Goal: Transaction & Acquisition: Obtain resource

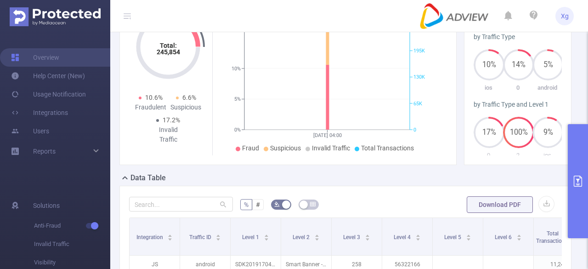
scroll to position [92, 0]
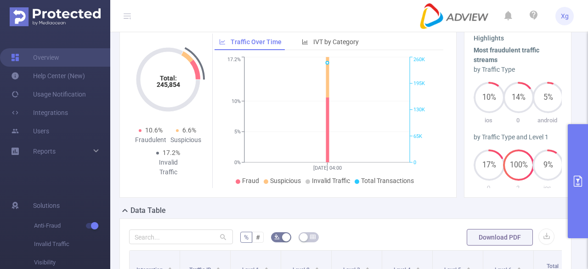
click at [588, 158] on button "primary" at bounding box center [578, 181] width 20 height 114
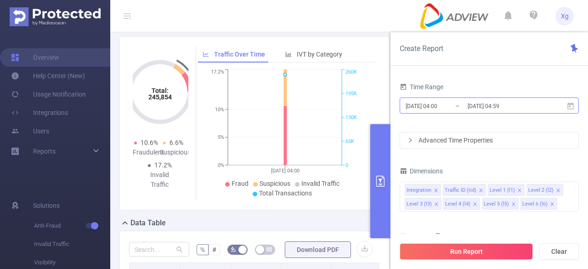
click at [422, 105] on input "[DATE] 04:00" at bounding box center [442, 106] width 74 height 12
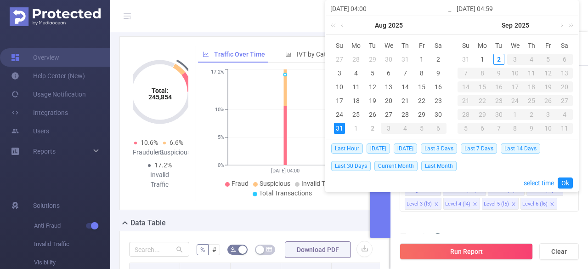
click at [352, 128] on div "1" at bounding box center [356, 128] width 11 height 11
type input "[DATE] 04:00"
type input "[DATE] 04:59"
type input "[DATE] 04:00"
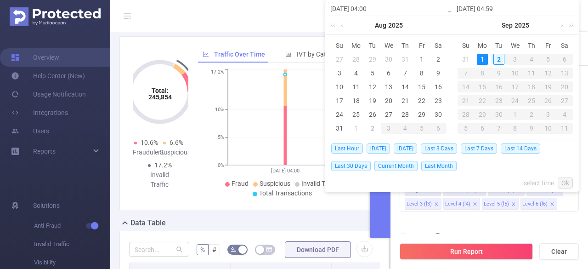
type input "[DATE] 04:59"
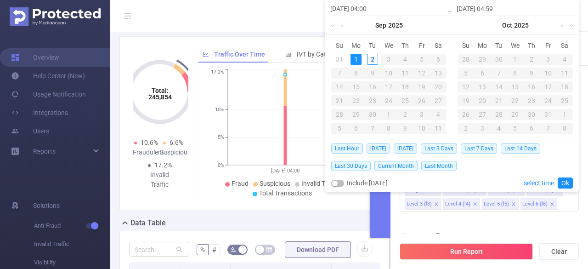
click at [358, 59] on div "1" at bounding box center [356, 59] width 11 height 11
click at [562, 179] on link "Ok" at bounding box center [565, 182] width 15 height 11
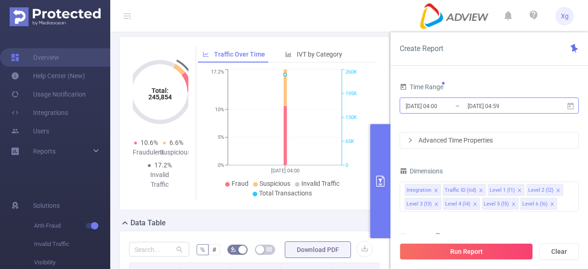
click at [520, 108] on input "[DATE] 04:59" at bounding box center [504, 106] width 74 height 12
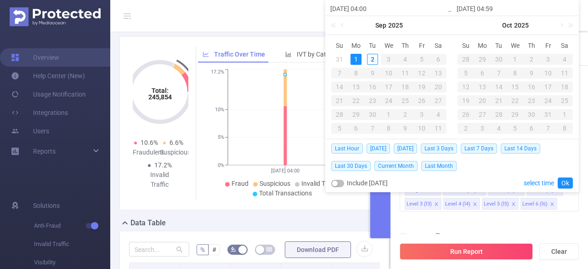
click at [357, 57] on div "1" at bounding box center [356, 59] width 11 height 11
click at [341, 57] on div "31" at bounding box center [339, 59] width 11 height 11
type input "[DATE] 04:00"
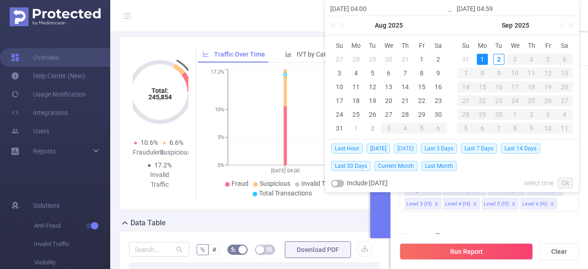
click at [411, 148] on span "[DATE]" at bounding box center [405, 148] width 23 height 10
type input "[DATE] 00:00"
type input "[DATE] 23:59"
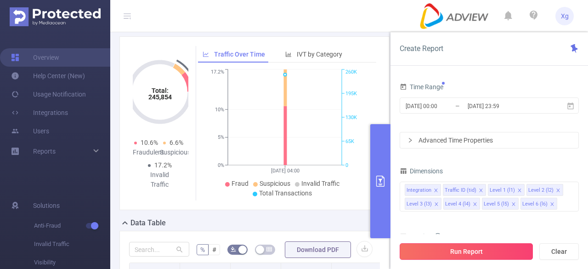
click at [463, 253] on button "Run Report" at bounding box center [466, 251] width 133 height 17
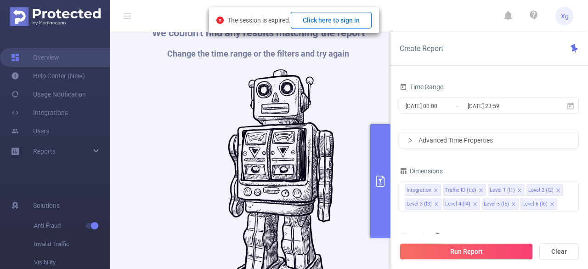
click at [337, 18] on button "Click here to sign in" at bounding box center [331, 20] width 81 height 17
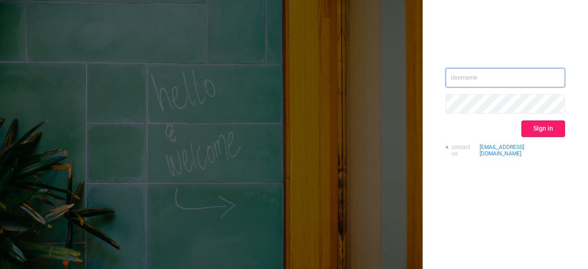
type input "[PERSON_NAME][EMAIL_ADDRESS][DOMAIN_NAME]"
click at [546, 125] on button "Sign in" at bounding box center [544, 128] width 44 height 17
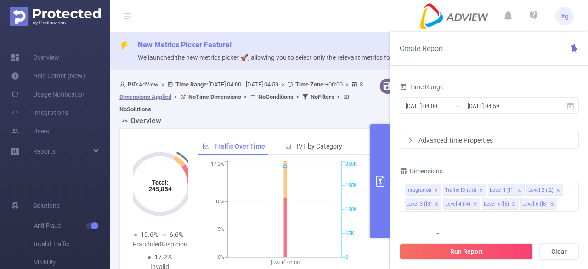
click at [476, 96] on div "[DATE] 04:00 _ [DATE] 04:59" at bounding box center [489, 107] width 179 height 22
click at [573, 108] on icon at bounding box center [571, 105] width 6 height 7
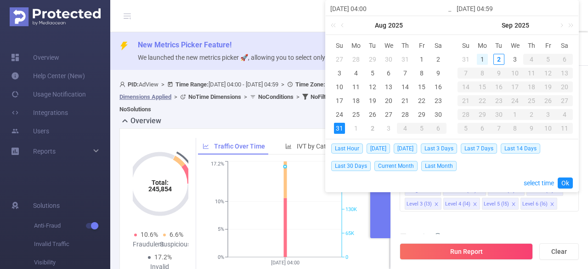
click at [484, 58] on div "1" at bounding box center [482, 59] width 11 height 11
type input "[DATE] 04:00"
type input "[DATE] 04:59"
type input "[DATE] 04:00"
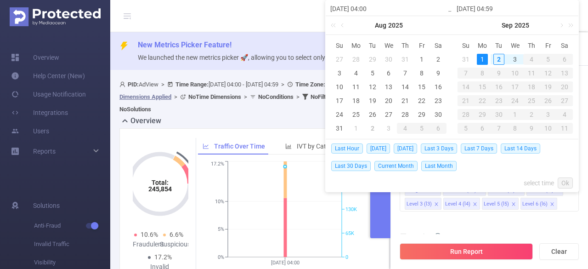
type input "[DATE] 04:59"
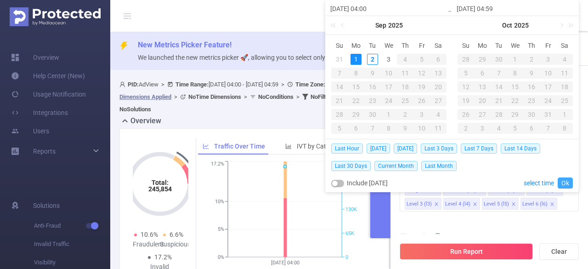
click at [567, 185] on link "Ok" at bounding box center [565, 182] width 15 height 11
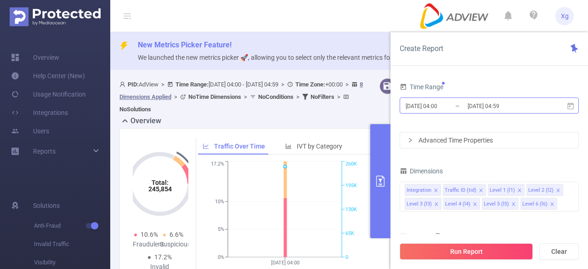
click at [526, 109] on input "[DATE] 04:59" at bounding box center [504, 106] width 74 height 12
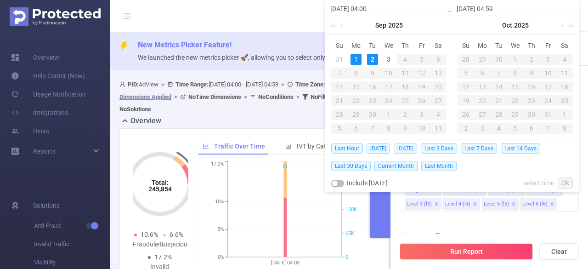
click at [408, 147] on span "[DATE]" at bounding box center [405, 148] width 23 height 10
type input "[DATE] 00:00"
type input "[DATE] 23:59"
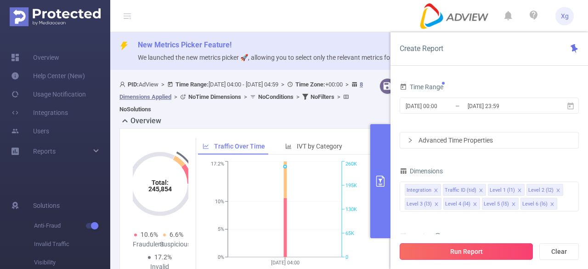
click at [478, 255] on button "Run Report" at bounding box center [466, 251] width 133 height 17
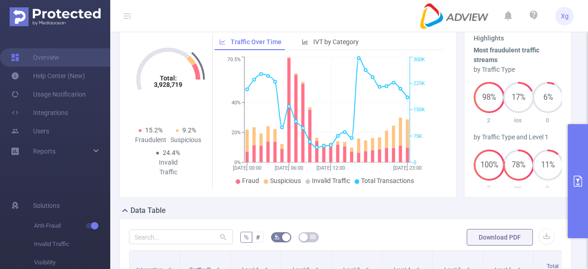
scroll to position [184, 0]
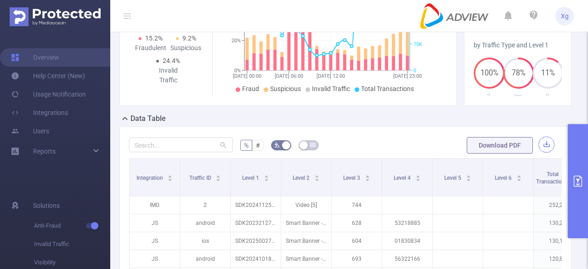
click at [541, 143] on button "button" at bounding box center [547, 145] width 16 height 16
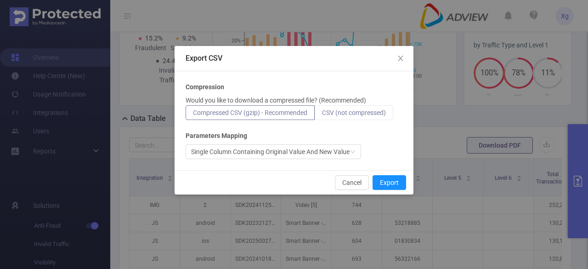
click at [347, 117] on label "CSV (not compressed)" at bounding box center [354, 112] width 79 height 15
click at [322, 115] on input "CSV (not compressed)" at bounding box center [322, 115] width 0 height 0
click at [393, 181] on button "Export" at bounding box center [390, 182] width 34 height 15
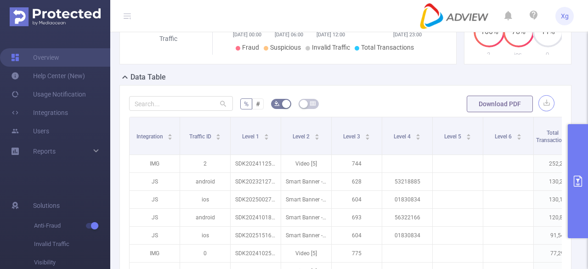
scroll to position [276, 0]
